Goal: Information Seeking & Learning: Learn about a topic

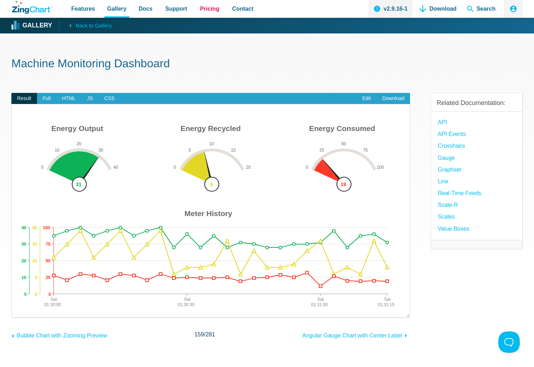
click at [207, 9] on span "Pricing" at bounding box center [209, 9] width 19 height 10
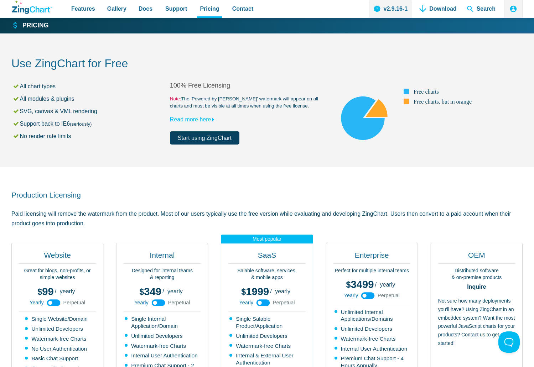
click at [35, 5] on icon "ZingChart Logo. Click to return to the homepage" at bounding box center [32, 7] width 40 height 13
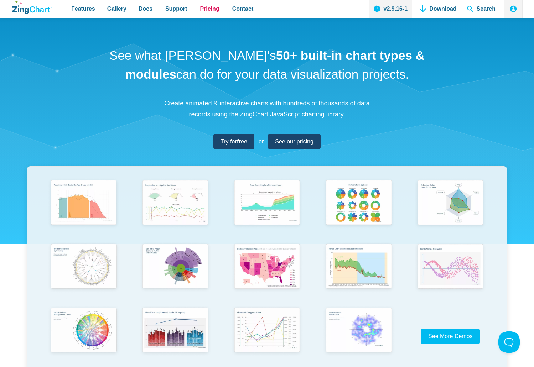
click at [209, 9] on span "Pricing" at bounding box center [209, 9] width 19 height 10
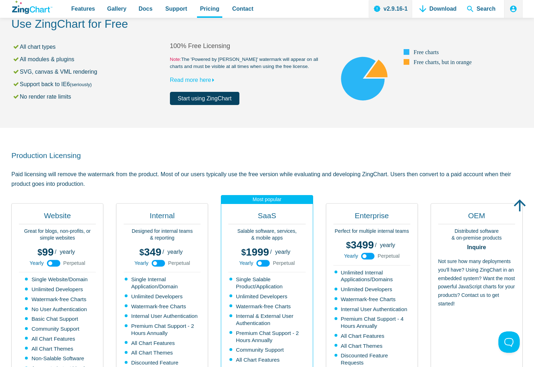
scroll to position [40, 0]
click at [86, 9] on span "Features" at bounding box center [83, 9] width 24 height 10
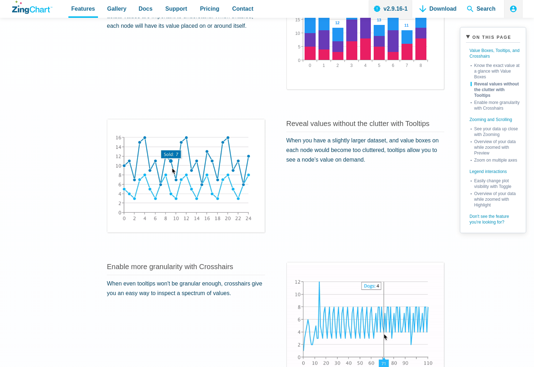
scroll to position [213, 0]
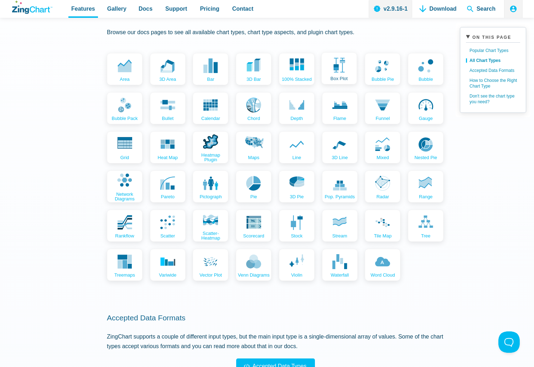
scroll to position [304, 0]
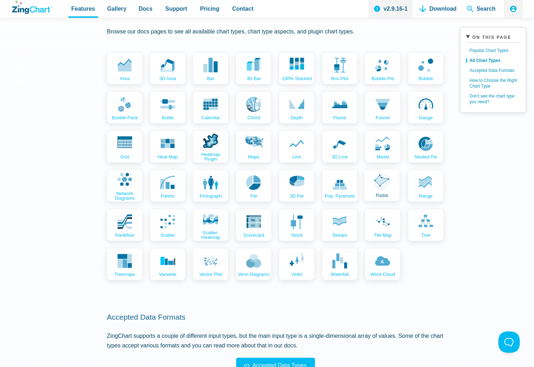
click at [380, 178] on use "App Content" at bounding box center [381, 182] width 15 height 15
